Goal: Information Seeking & Learning: Learn about a topic

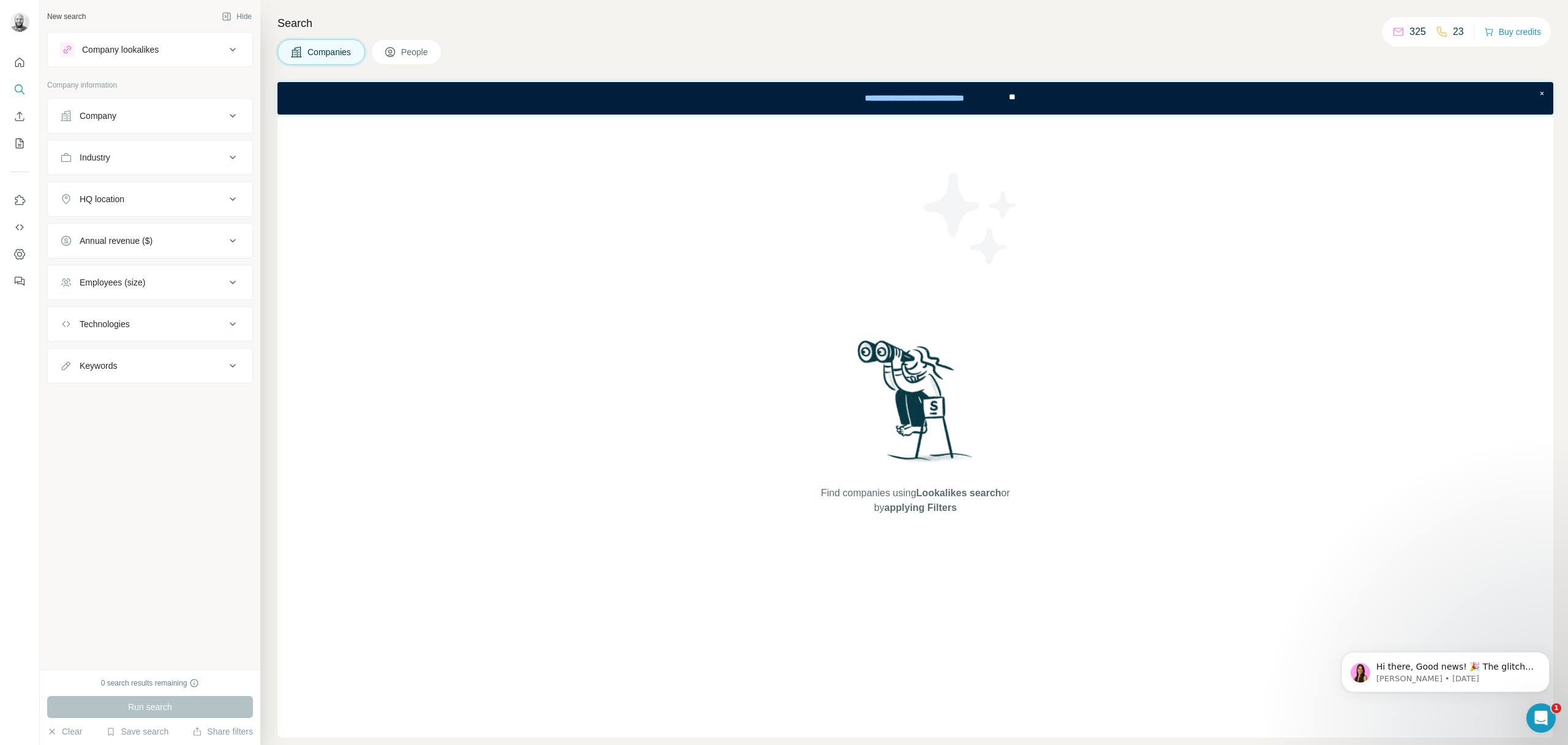
click at [1409, 28] on p "325" at bounding box center [1417, 31] width 16 height 15
click at [110, 158] on div "Industry" at bounding box center [95, 158] width 31 height 12
click at [126, 182] on input at bounding box center [144, 188] width 152 height 14
type input "*****"
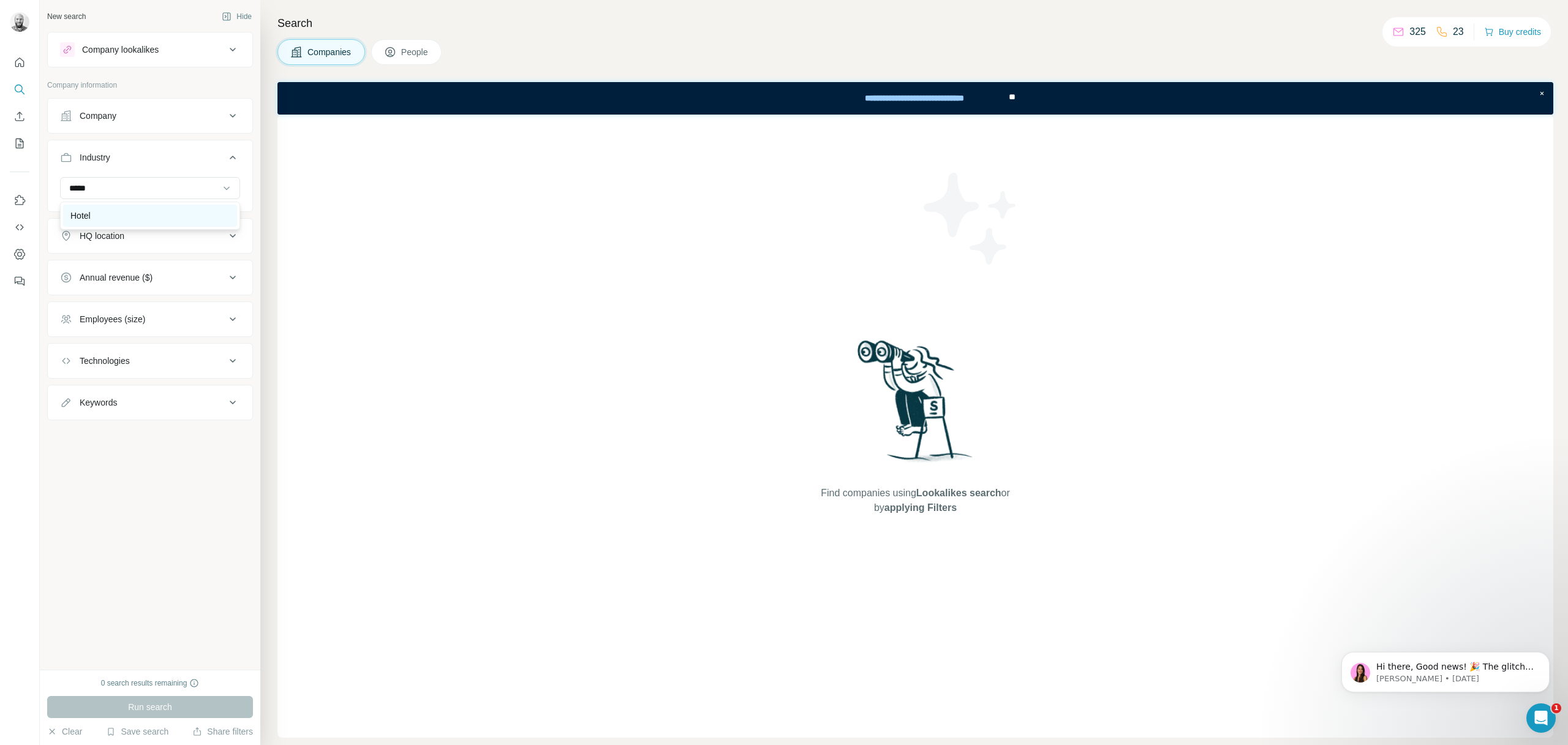
click at [120, 211] on div "Hotel" at bounding box center [150, 215] width 159 height 12
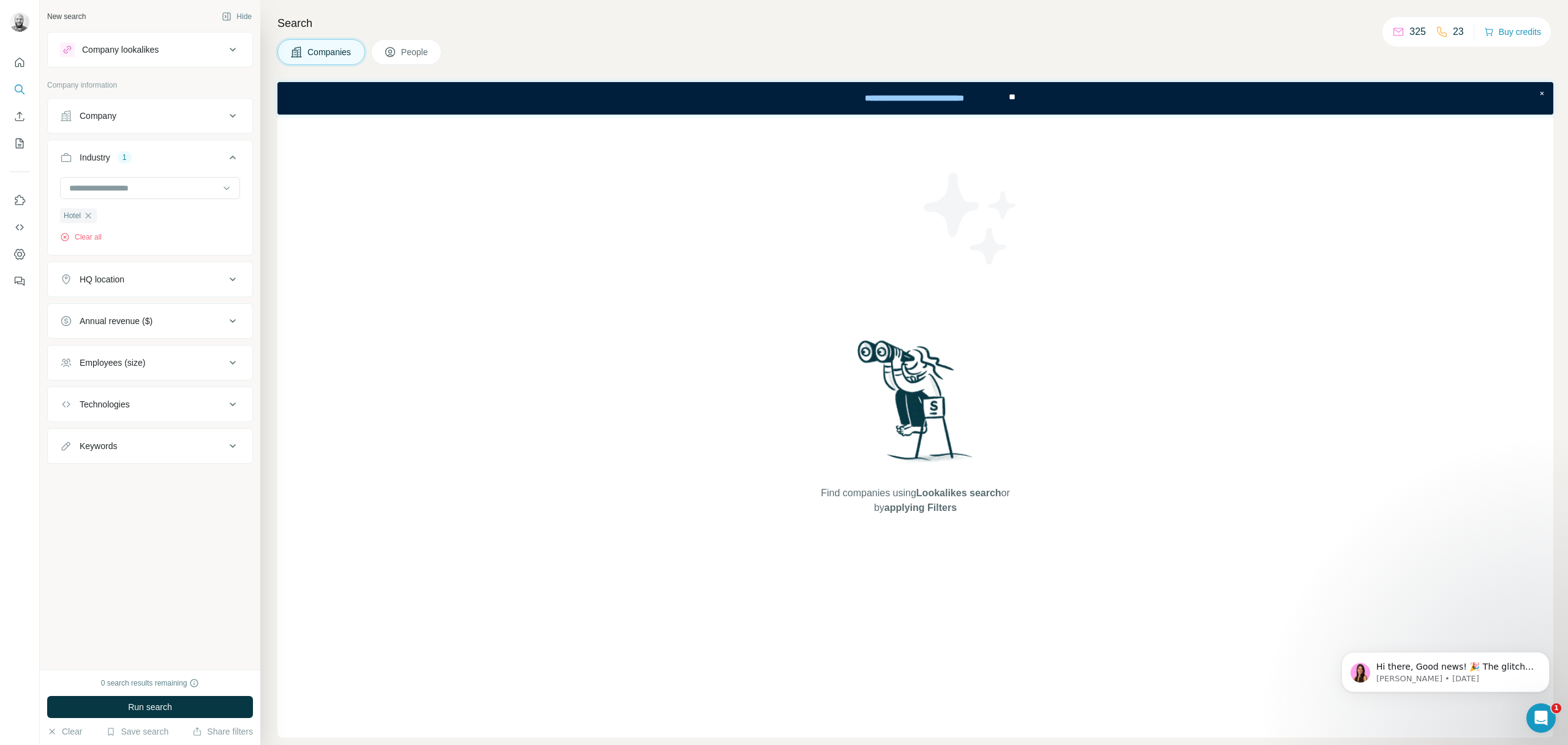
click at [120, 278] on div "HQ location" at bounding box center [102, 279] width 45 height 12
click at [115, 311] on input "text" at bounding box center [150, 310] width 180 height 22
type input "*******"
click at [120, 406] on label "🇮🇪 [GEOGRAPHIC_DATA]" at bounding box center [131, 408] width 103 height 15
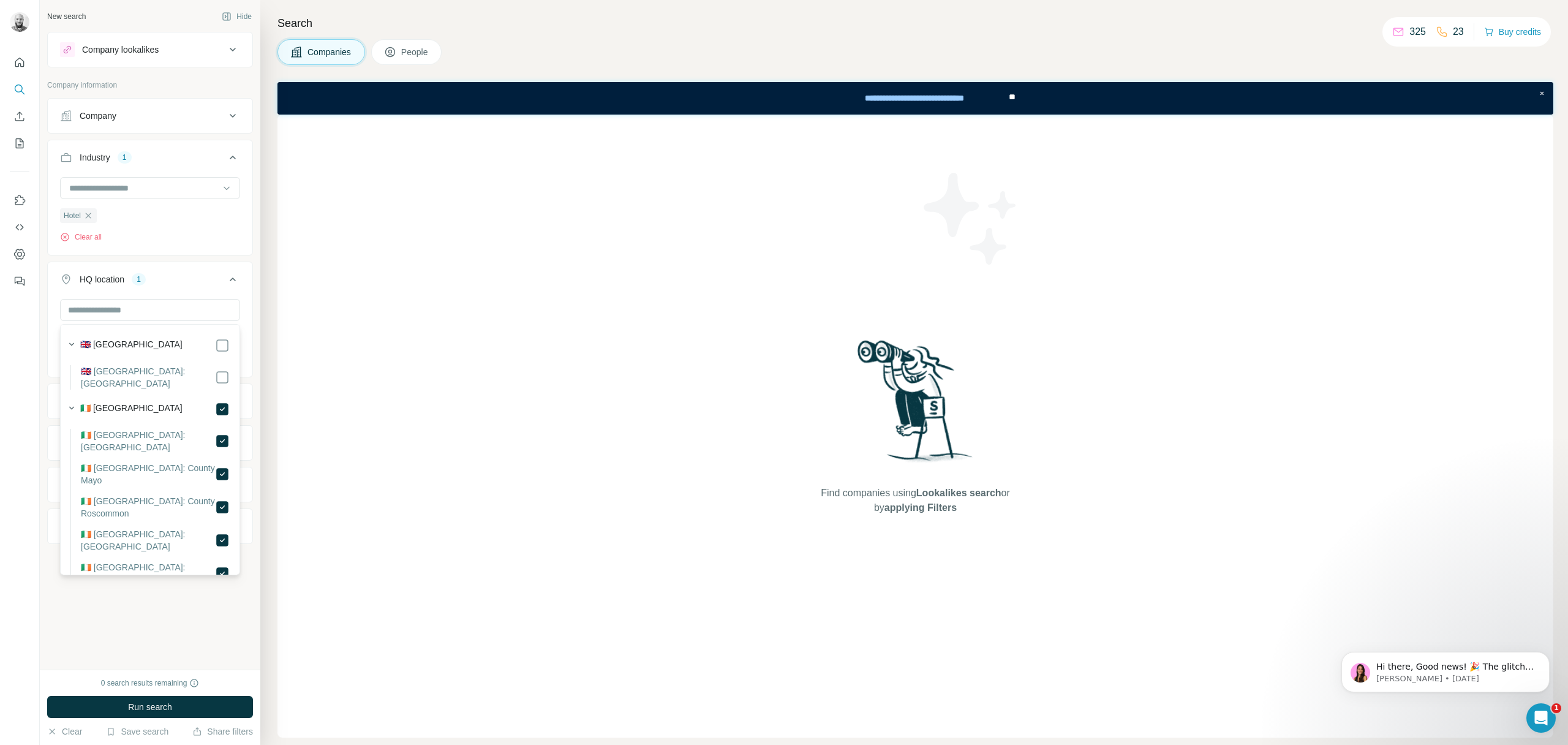
click at [184, 629] on div "New search Hide Company lookalikes Company information Company Industry 1 Hotel…" at bounding box center [150, 334] width 221 height 669
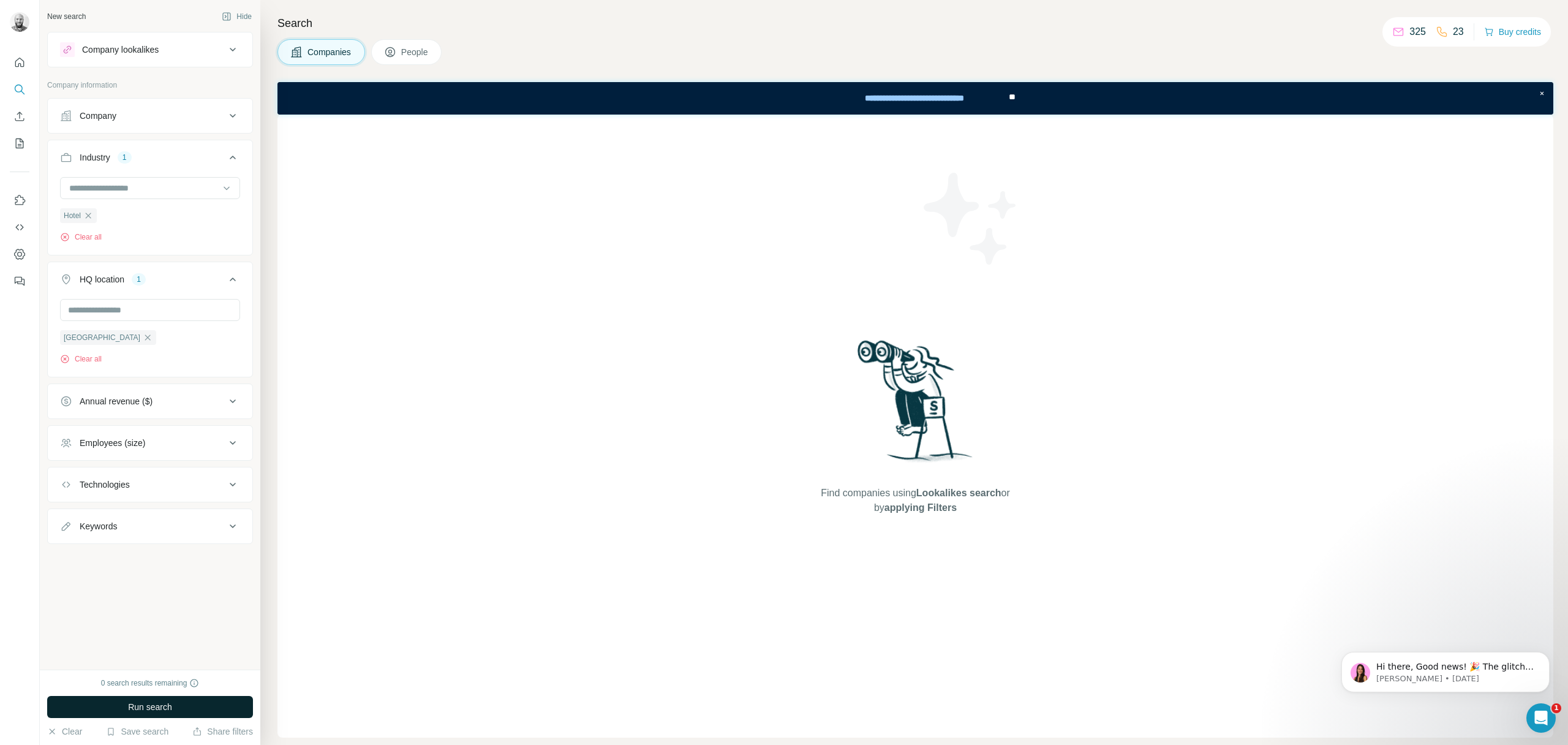
click at [170, 698] on button "Run search" at bounding box center [150, 707] width 206 height 22
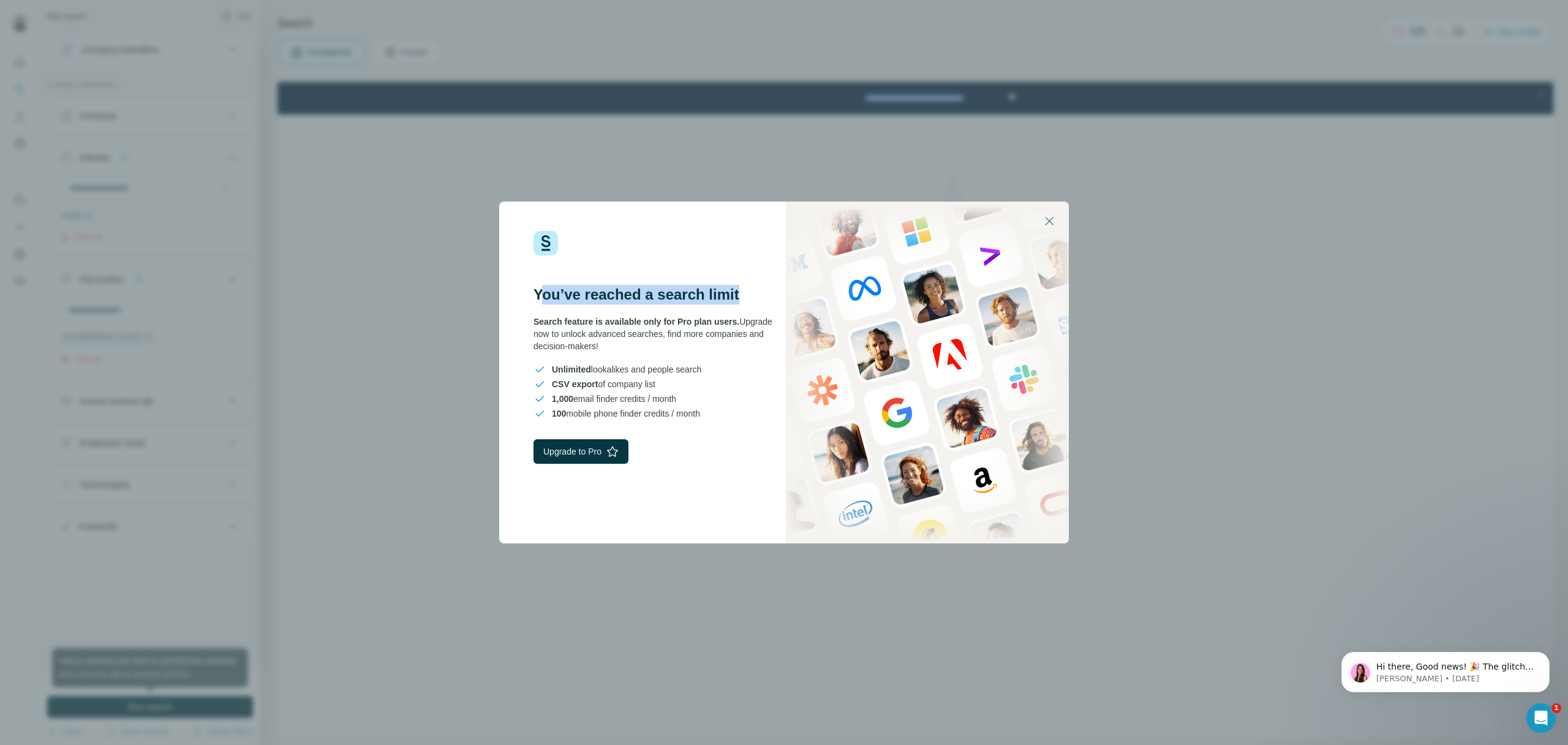
drag, startPoint x: 541, startPoint y: 289, endPoint x: 756, endPoint y: 300, distance: 215.3
click at [756, 300] on h3 "You’ve reached a search limit" at bounding box center [658, 295] width 251 height 20
click at [643, 319] on span "Search feature is available only for Pro plan users." at bounding box center [636, 321] width 206 height 9
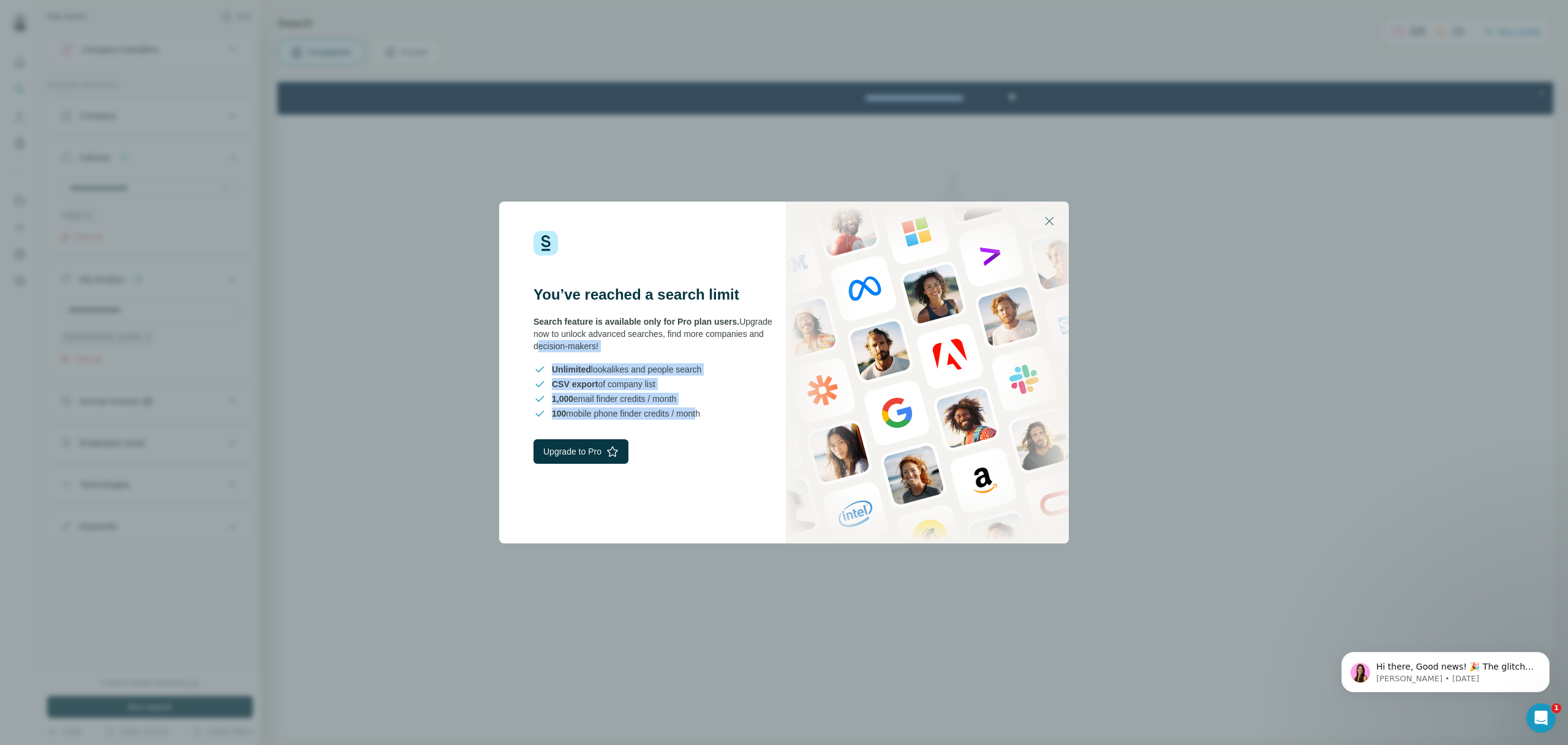
drag, startPoint x: 703, startPoint y: 416, endPoint x: 507, endPoint y: 344, distance: 208.8
click at [507, 344] on div "You’ve reached a search limit Search feature is available only for Pro plan use…" at bounding box center [641, 372] width 285 height 342
click at [1055, 223] on icon "button" at bounding box center [1048, 220] width 15 height 15
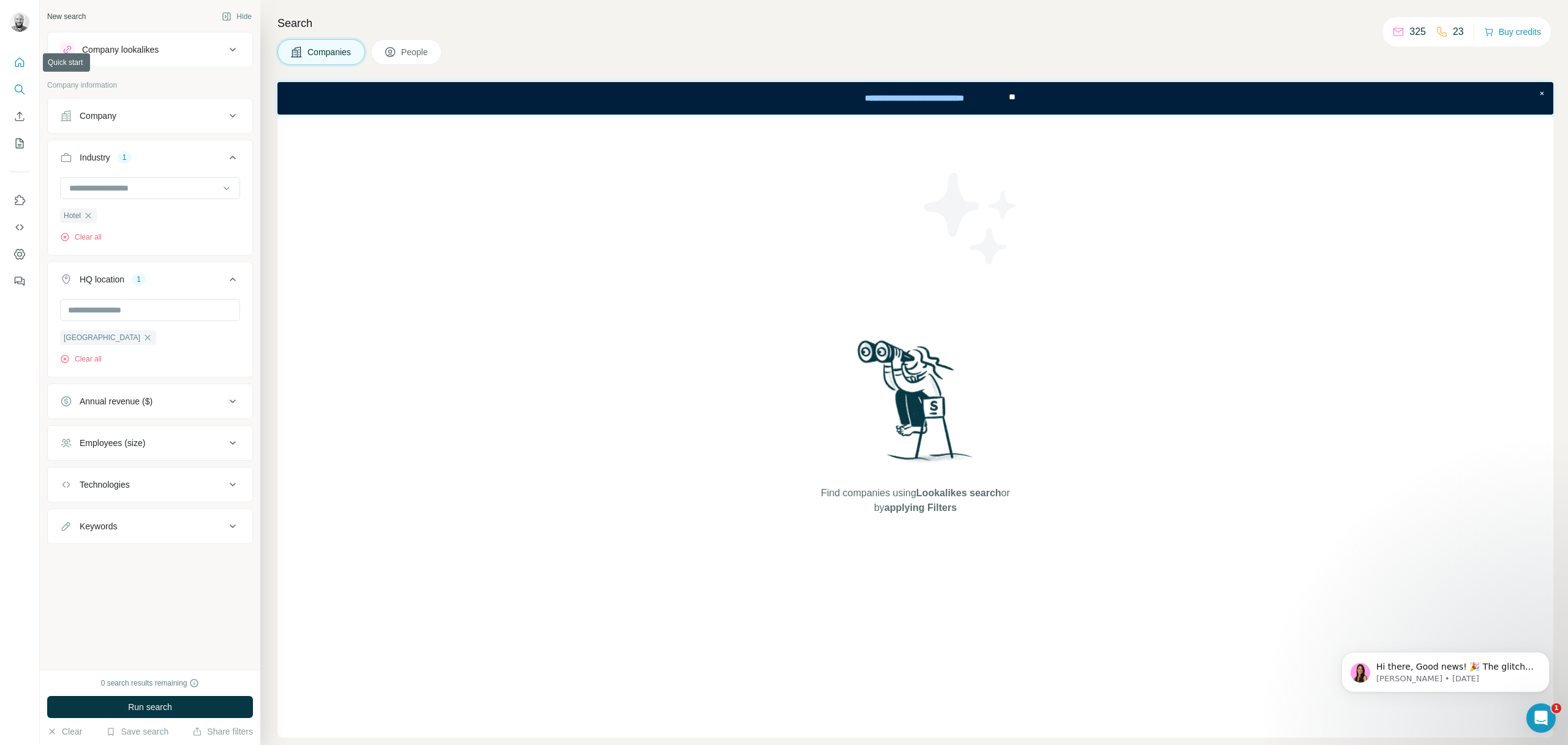
click at [20, 65] on icon "Quick start" at bounding box center [20, 62] width 12 height 12
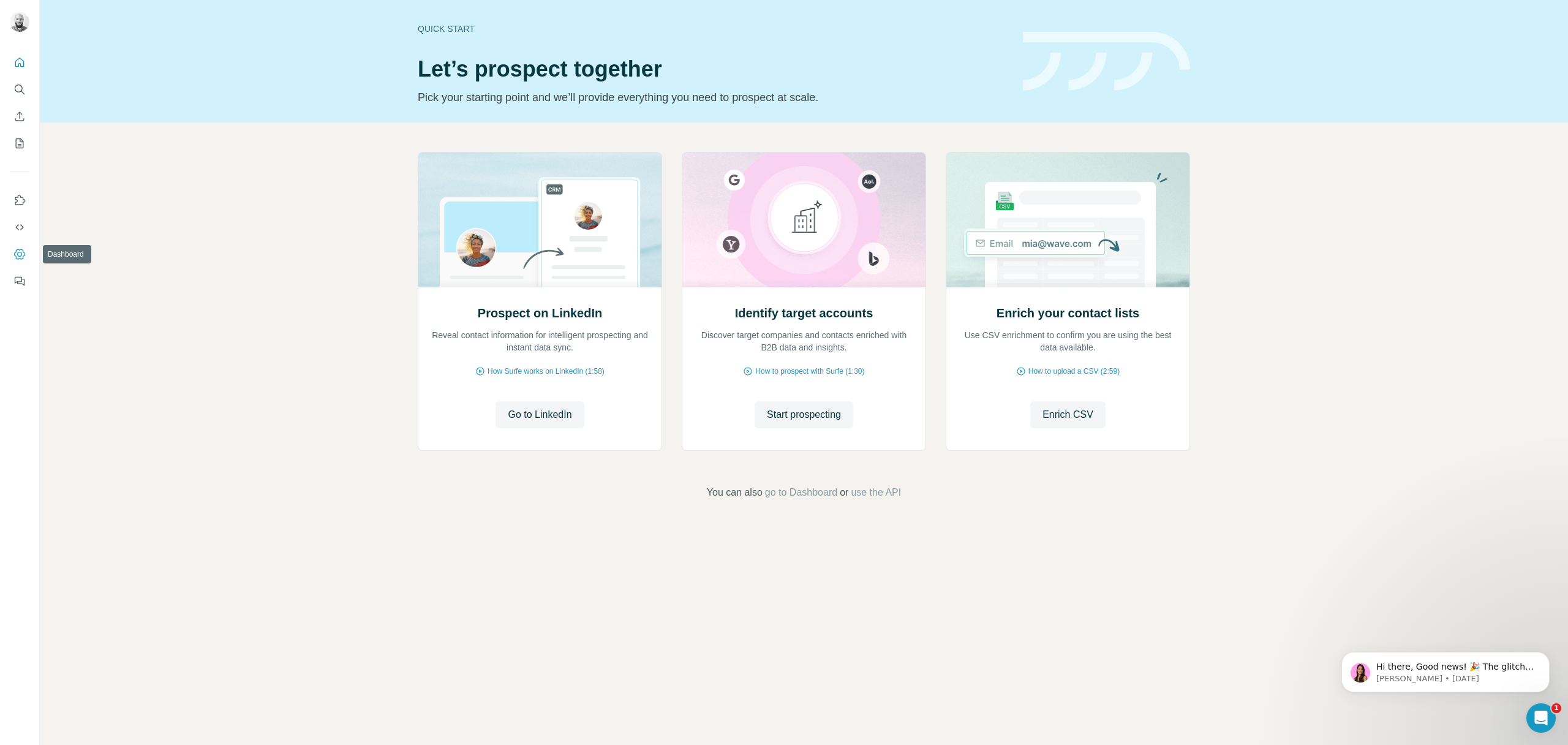
click at [22, 251] on icon "Dashboard" at bounding box center [20, 254] width 12 height 12
